Goal: Task Accomplishment & Management: Manage account settings

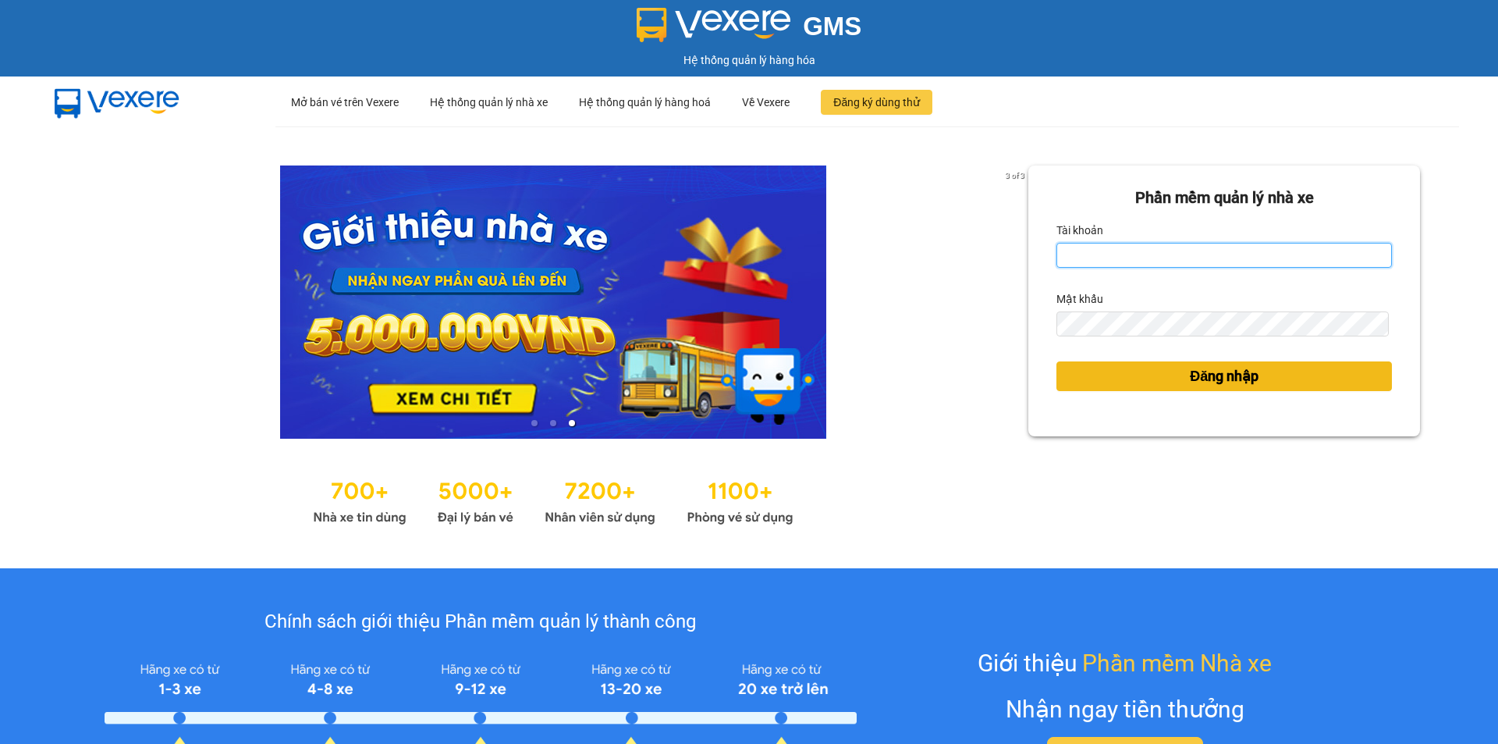
type input "chi.minhtam"
click at [1192, 373] on span "Đăng nhập" at bounding box center [1224, 376] width 69 height 22
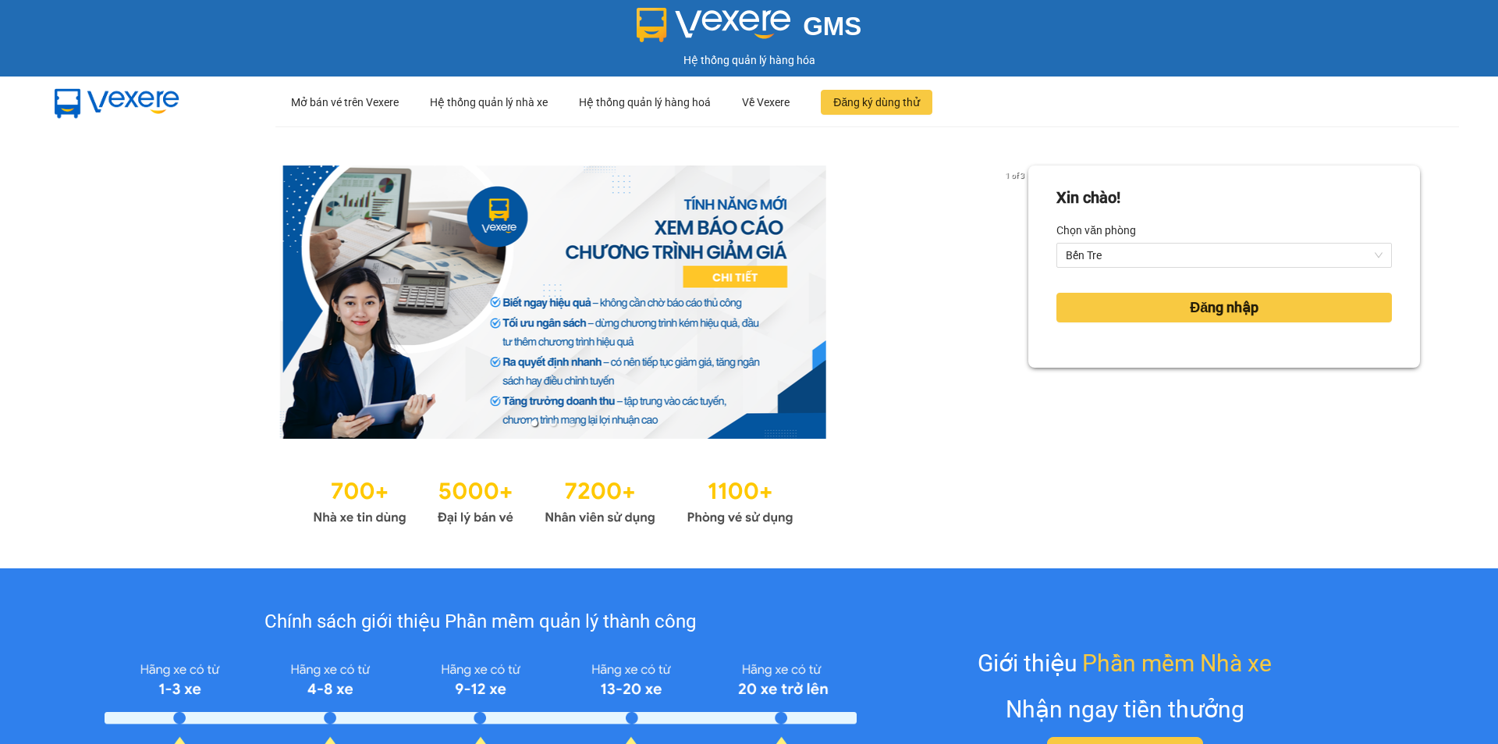
click at [1191, 379] on div "Xin chào! Chọn văn phòng Bến Tre Đăng nhập" at bounding box center [1224, 347] width 392 height 364
click at [1190, 310] on span "Đăng nhập" at bounding box center [1224, 307] width 69 height 22
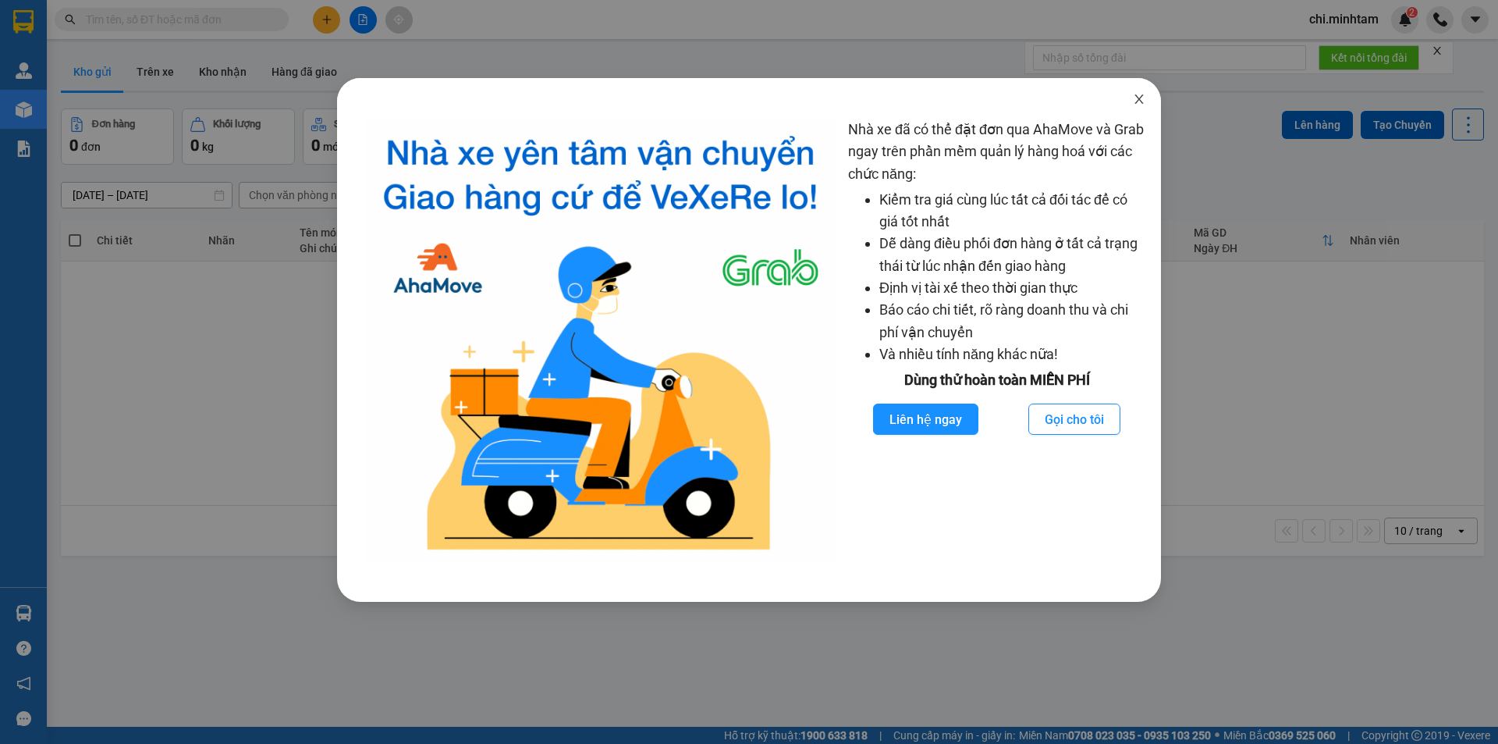
click at [1143, 107] on span "Close" at bounding box center [1139, 100] width 44 height 44
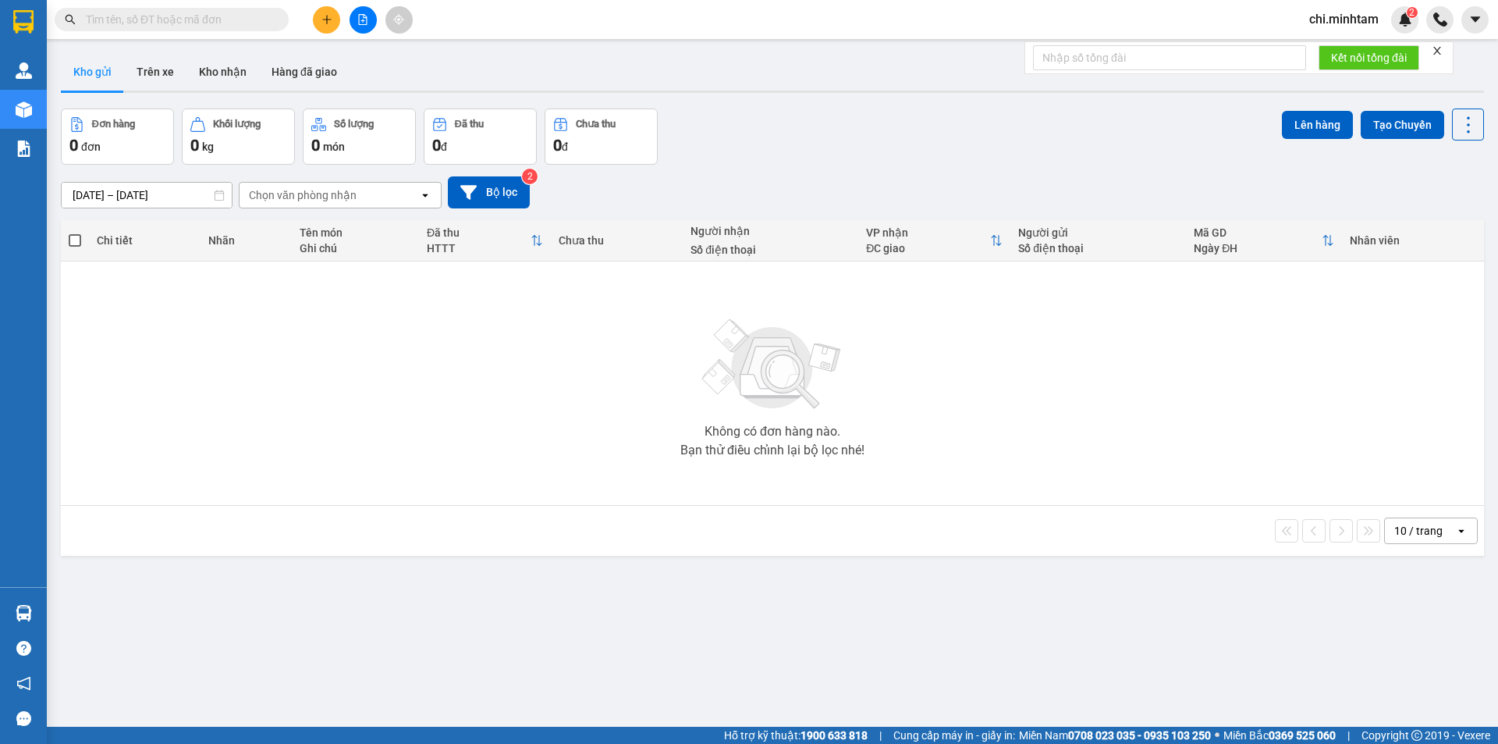
click at [201, 16] on input "text" at bounding box center [178, 19] width 184 height 17
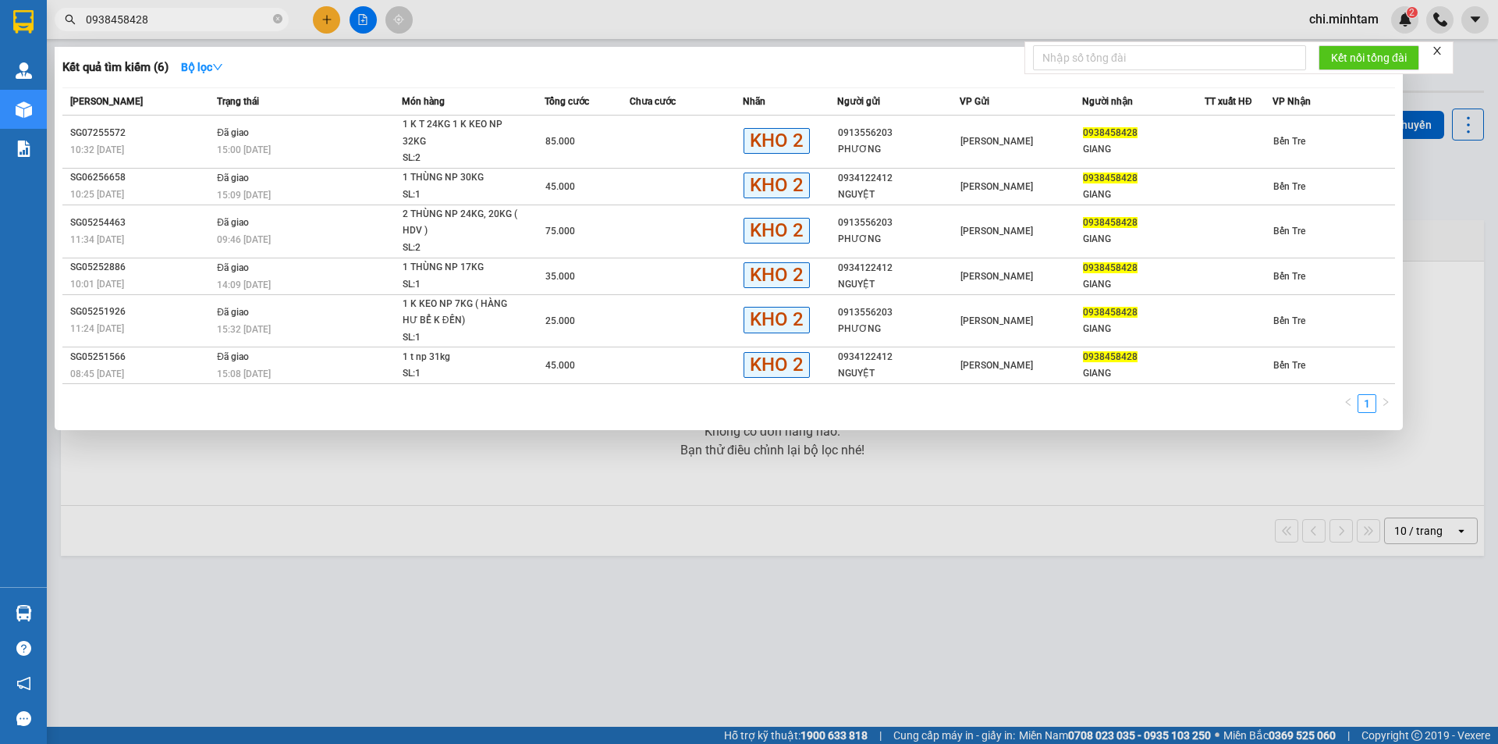
type input "0938458428"
click at [1478, 23] on div at bounding box center [749, 372] width 1498 height 744
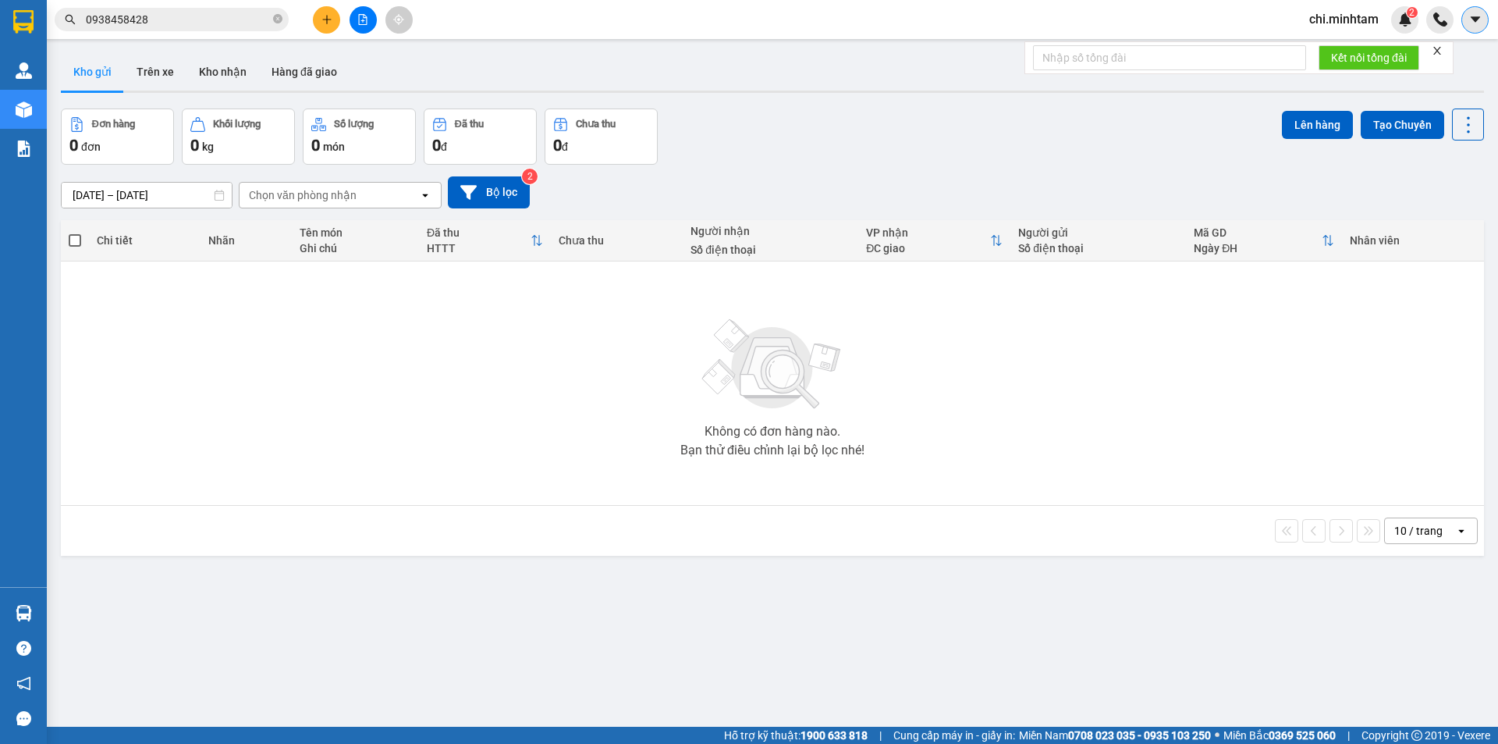
click at [1477, 23] on icon "caret-down" at bounding box center [1475, 19] width 14 height 14
click at [1361, 27] on span "chi.minhtam" at bounding box center [1344, 19] width 94 height 20
click at [1359, 42] on span "Đăng xuất" at bounding box center [1354, 48] width 66 height 17
